Goal: Register for event/course

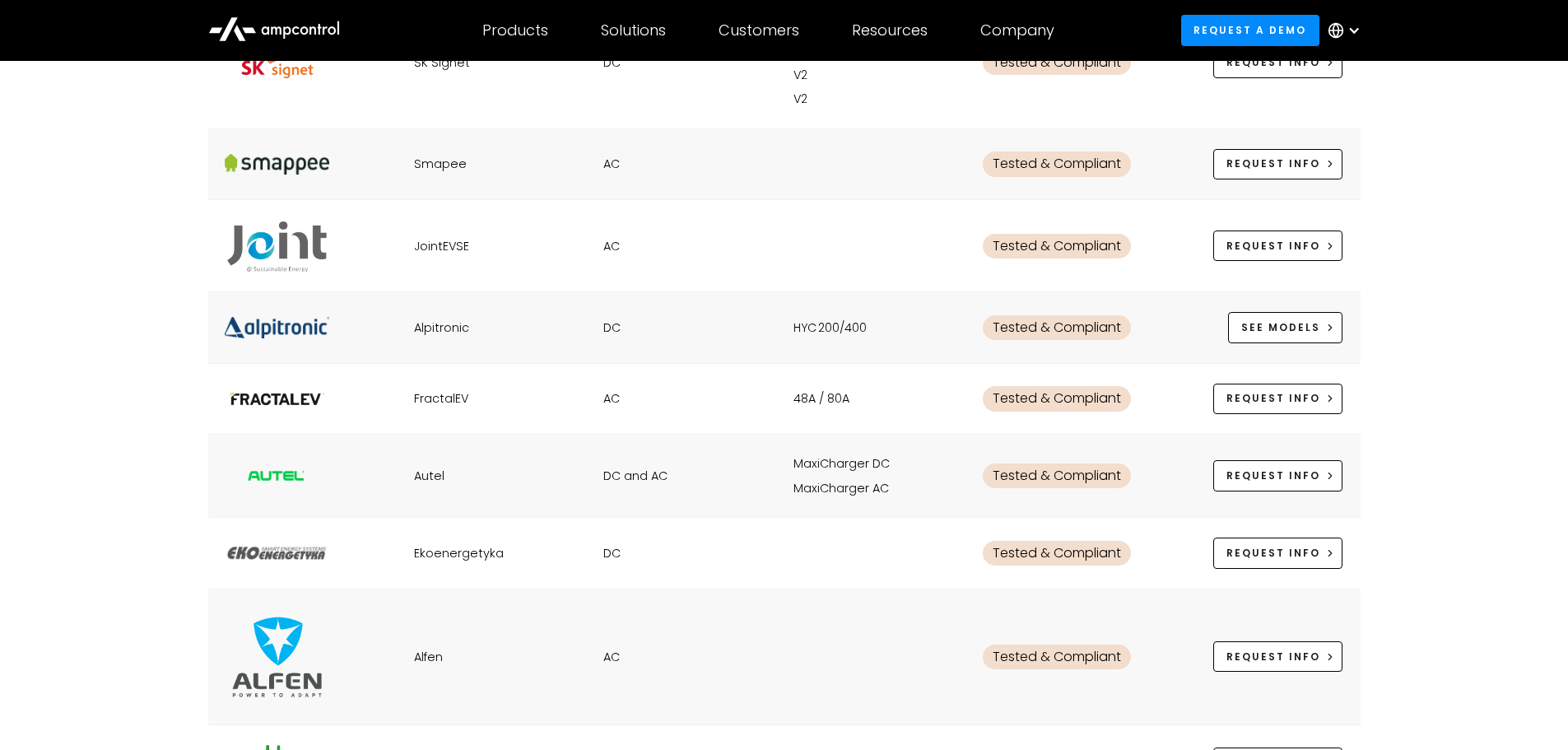
scroll to position [1837, 0]
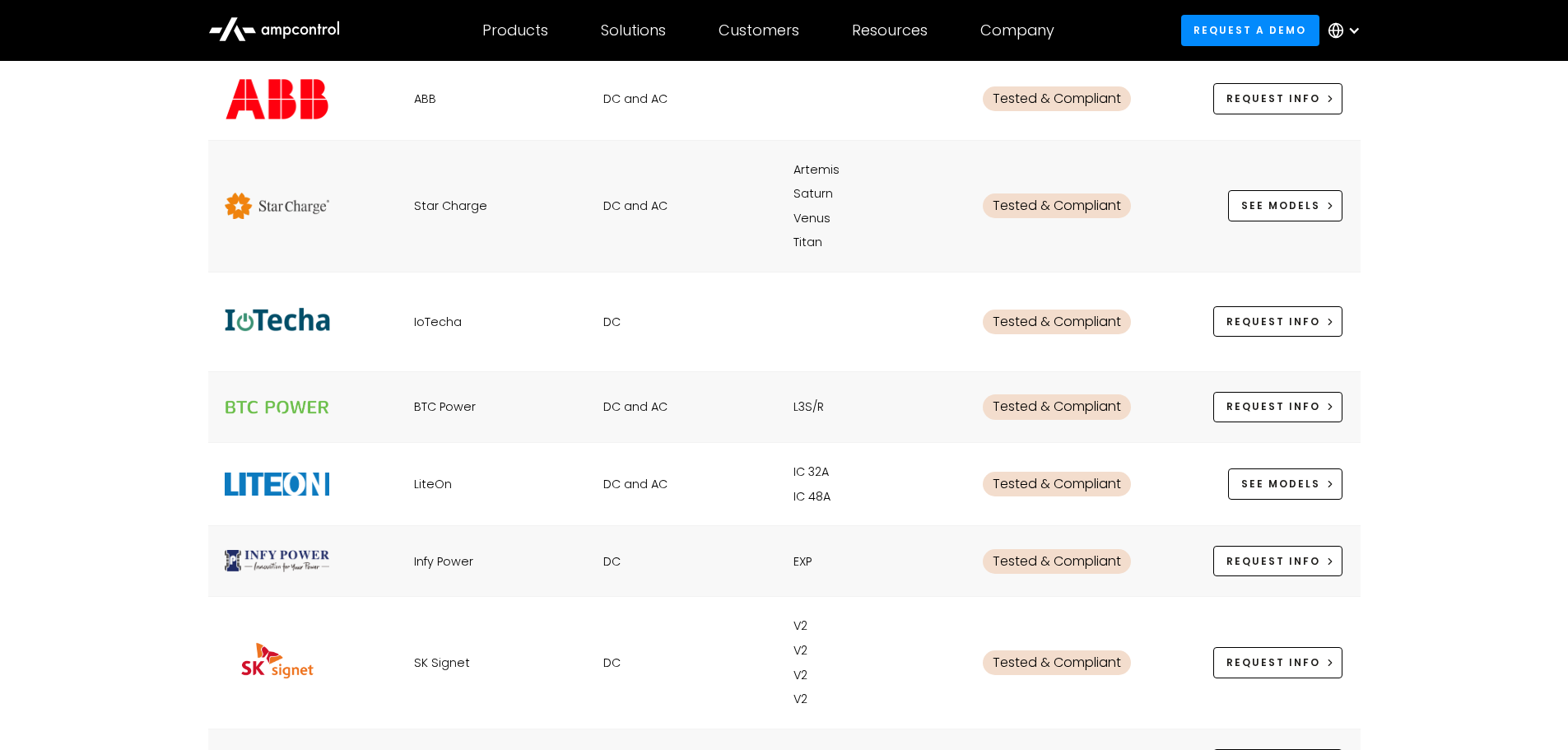
scroll to position [1261, 0]
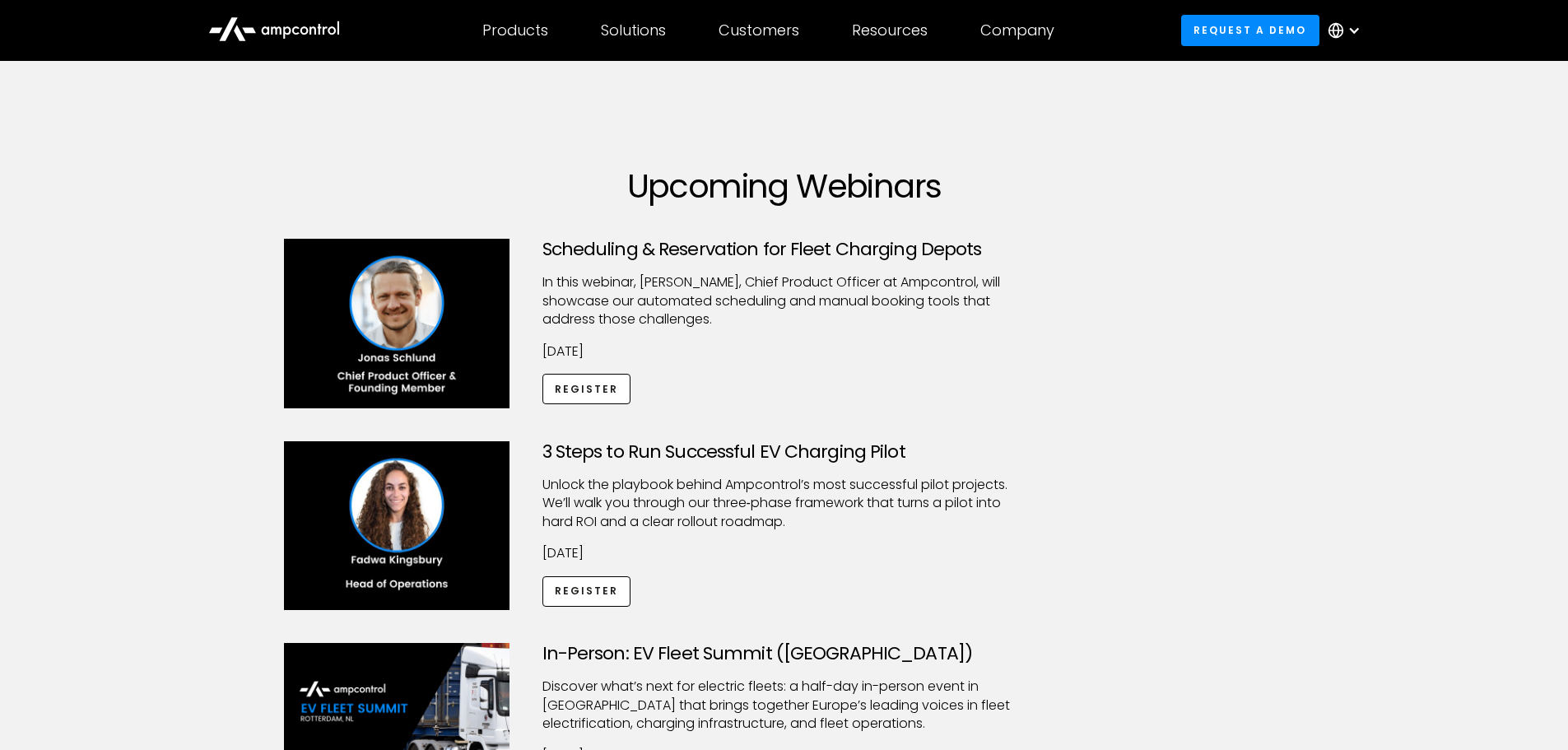
click at [570, 382] on link "Register" at bounding box center [587, 388] width 89 height 31
